Goal: Use online tool/utility

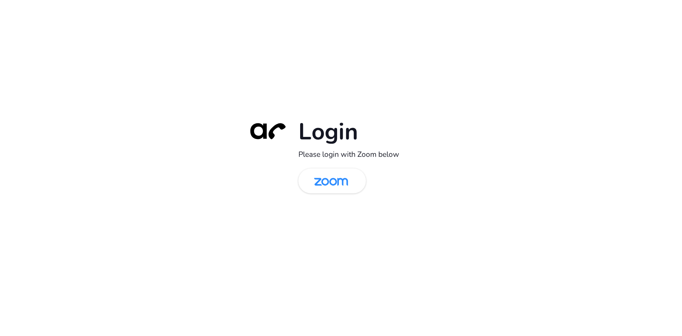
click at [346, 194] on div "Login Please login with Zoom below" at bounding box center [341, 168] width 199 height 102
click at [346, 193] on img at bounding box center [331, 181] width 49 height 23
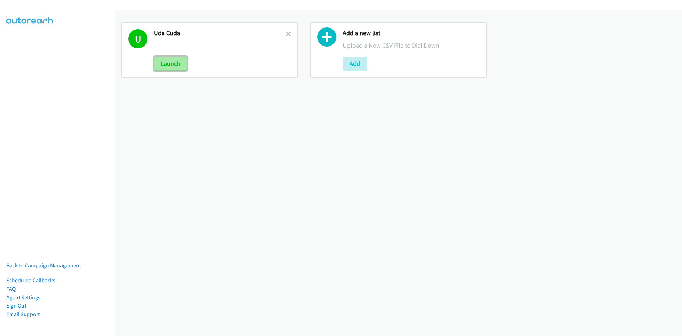
click at [169, 61] on button "Launch" at bounding box center [170, 63] width 33 height 14
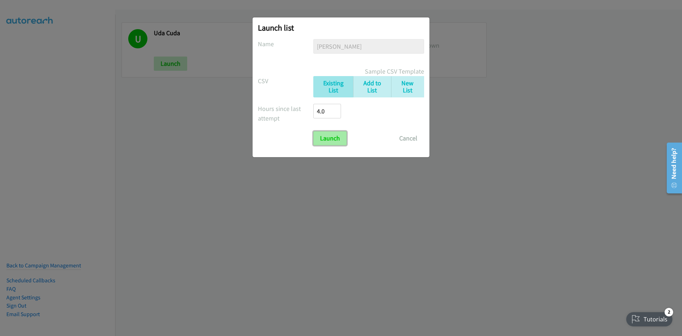
click at [340, 139] on input "Launch" at bounding box center [329, 138] width 33 height 14
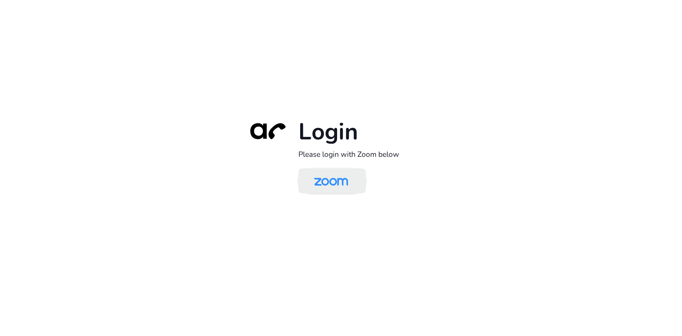
click at [347, 172] on img at bounding box center [331, 181] width 49 height 23
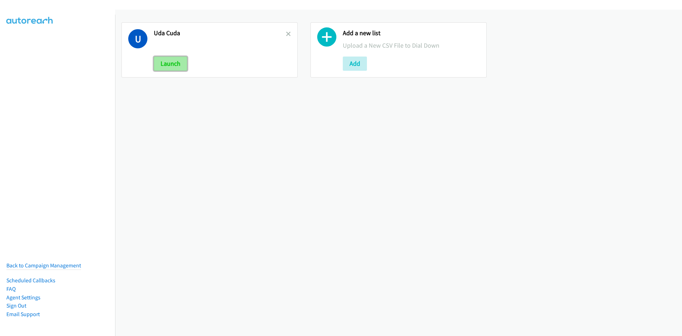
click at [172, 68] on button "Launch" at bounding box center [170, 63] width 33 height 14
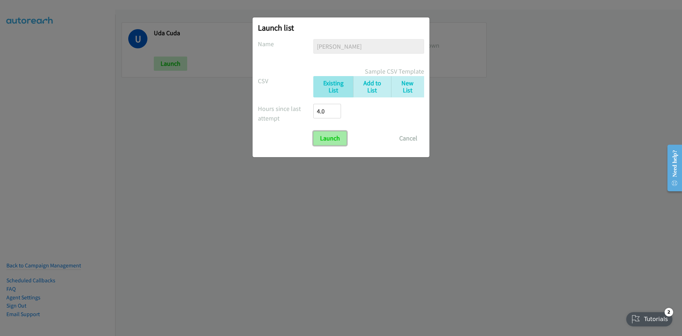
click at [326, 133] on input "Launch" at bounding box center [329, 138] width 33 height 14
